Goal: Transaction & Acquisition: Purchase product/service

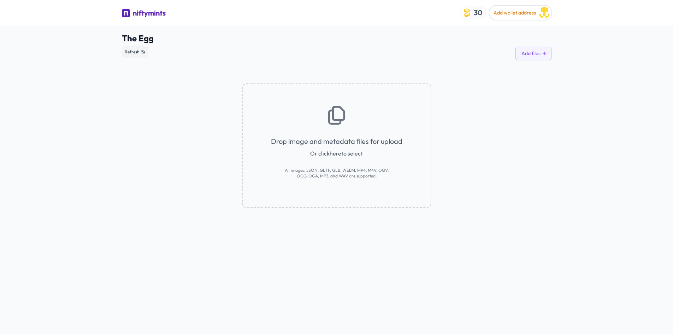
click at [471, 13] on img "button" at bounding box center [466, 12] width 11 height 11
click at [494, 158] on span "Purchase credits" at bounding box center [488, 156] width 31 height 6
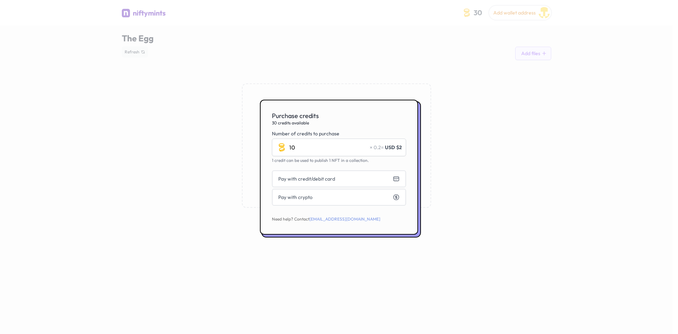
type input "1"
type input "5"
type input "1"
type input "2"
type input "3"
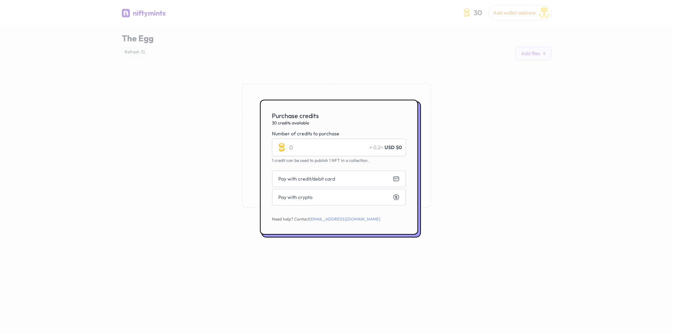
type input "4"
drag, startPoint x: 296, startPoint y: 146, endPoint x: 285, endPoint y: 150, distance: 12.1
click at [285, 150] on input "5" at bounding box center [339, 147] width 134 height 18
type input "1000"
click at [504, 89] on div at bounding box center [339, 167] width 678 height 334
